Goal: Task Accomplishment & Management: Manage account settings

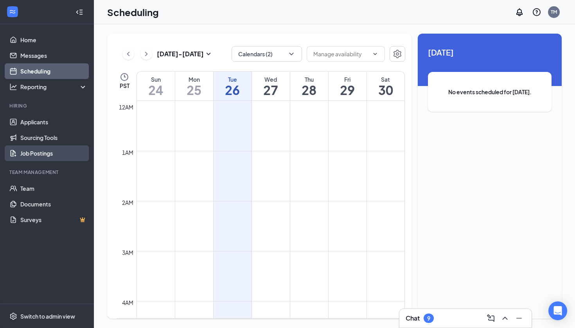
scroll to position [276, 0]
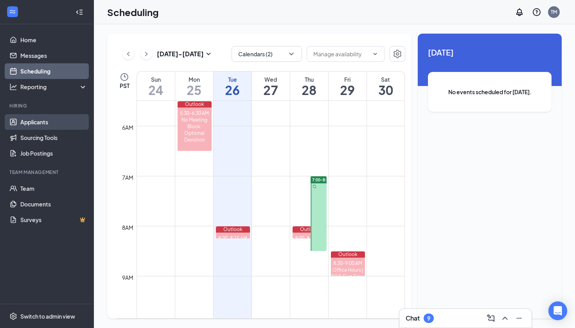
click at [33, 126] on link "Applicants" at bounding box center [53, 122] width 67 height 16
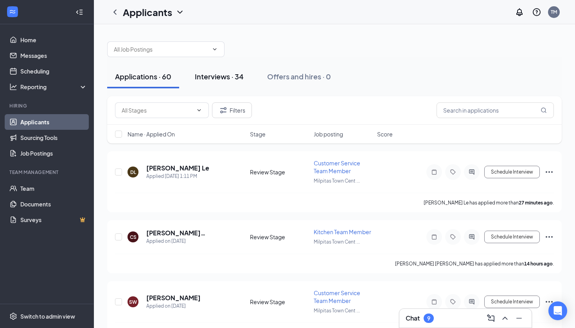
click at [240, 79] on div "Interviews · 34" at bounding box center [219, 77] width 49 height 10
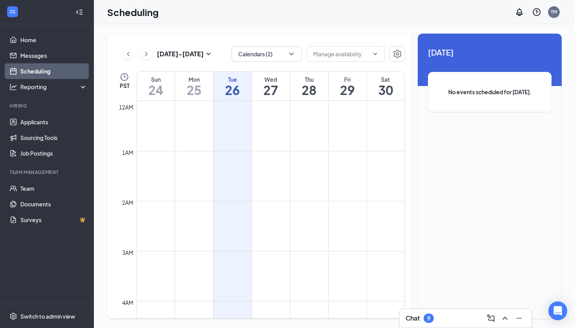
scroll to position [385, 0]
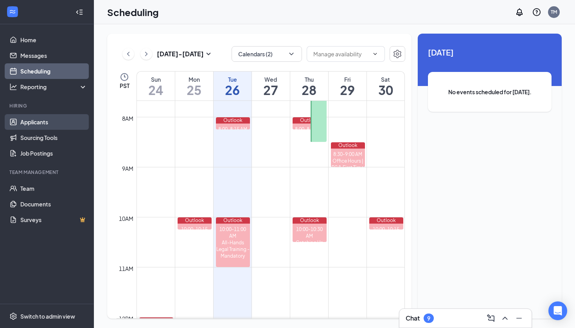
click at [40, 125] on link "Applicants" at bounding box center [53, 122] width 67 height 16
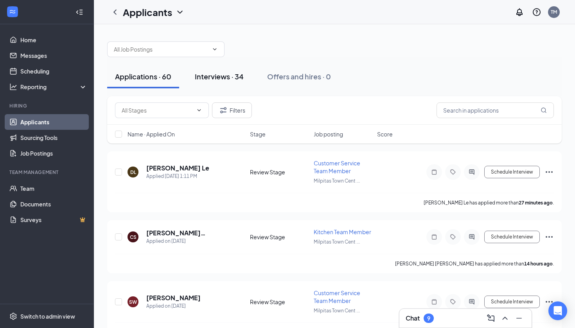
click at [226, 76] on div "Interviews · 34" at bounding box center [219, 77] width 49 height 10
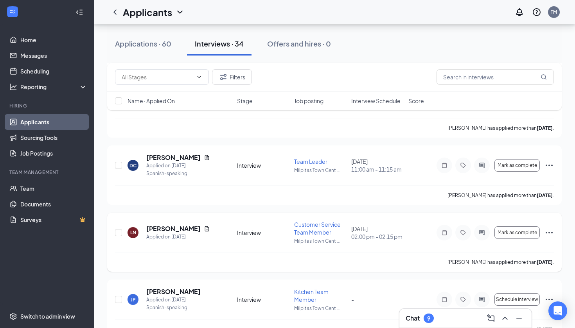
scroll to position [1177, 0]
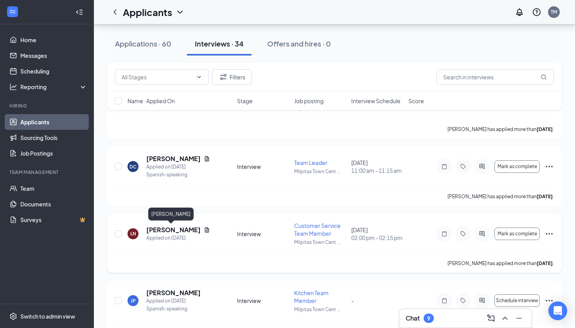
click at [181, 228] on h5 "[PERSON_NAME]" at bounding box center [173, 230] width 54 height 9
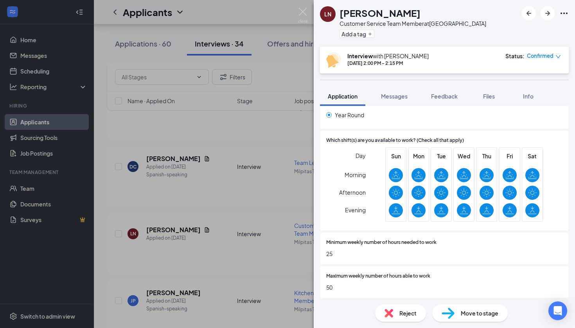
scroll to position [447, 0]
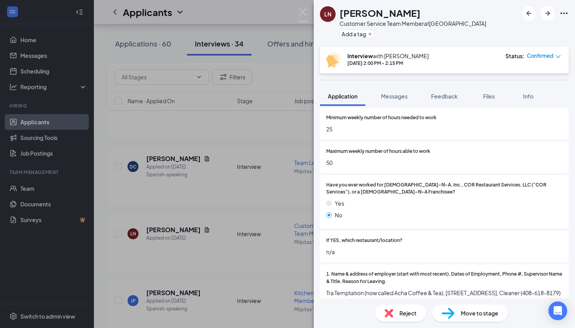
click at [261, 120] on div "LN [PERSON_NAME] Customer Service Team Member at [GEOGRAPHIC_DATA] Add a tag In…" at bounding box center [287, 164] width 575 height 328
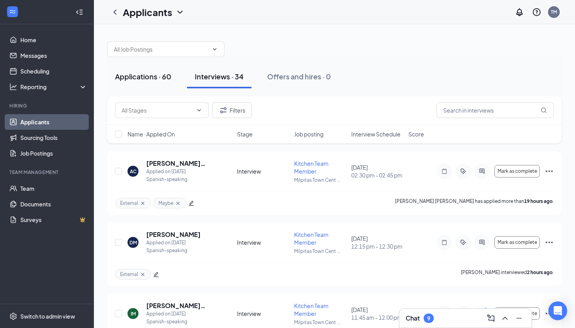
click at [159, 79] on div "Applications · 60" at bounding box center [143, 77] width 56 height 10
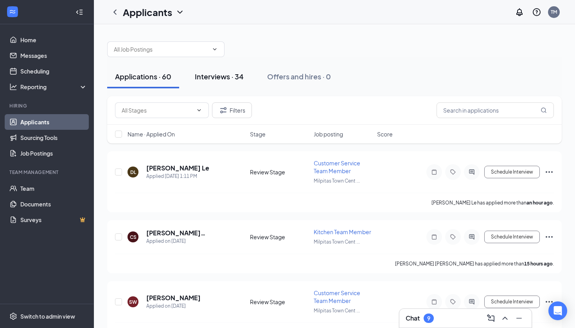
click at [231, 73] on div "Interviews · 34" at bounding box center [219, 77] width 49 height 10
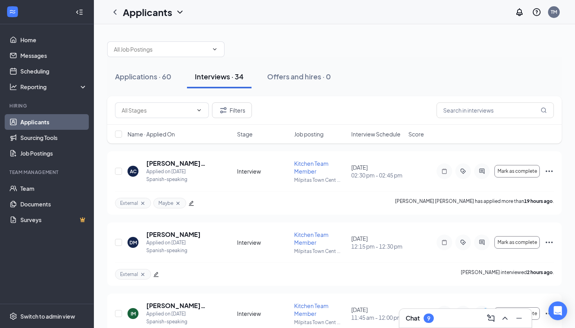
click at [326, 0] on div "Applicants TM" at bounding box center [334, 12] width 481 height 24
